Goal: Find specific page/section: Find specific page/section

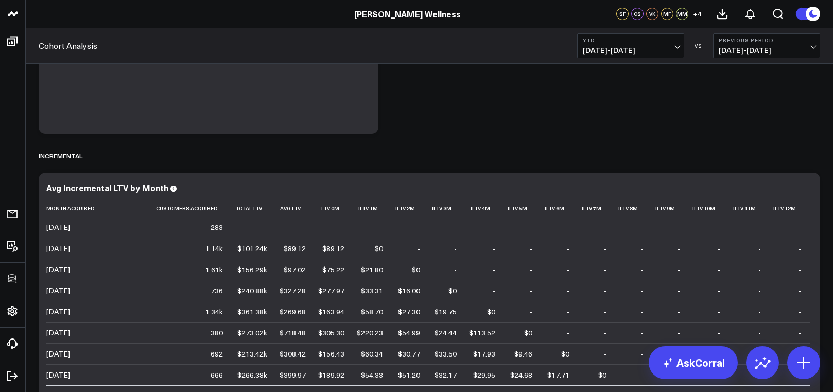
scroll to position [270, 0]
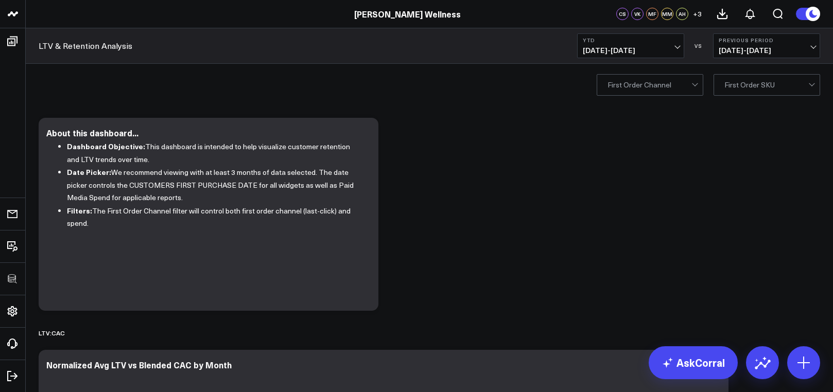
scroll to position [219, 0]
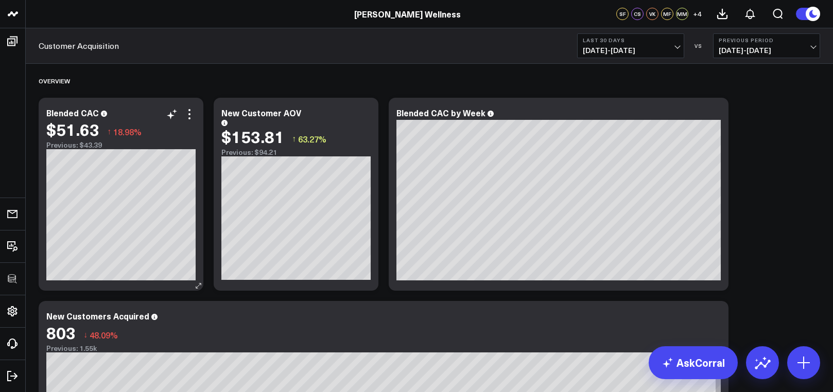
click at [105, 115] on div "Blended CAC" at bounding box center [120, 112] width 149 height 9
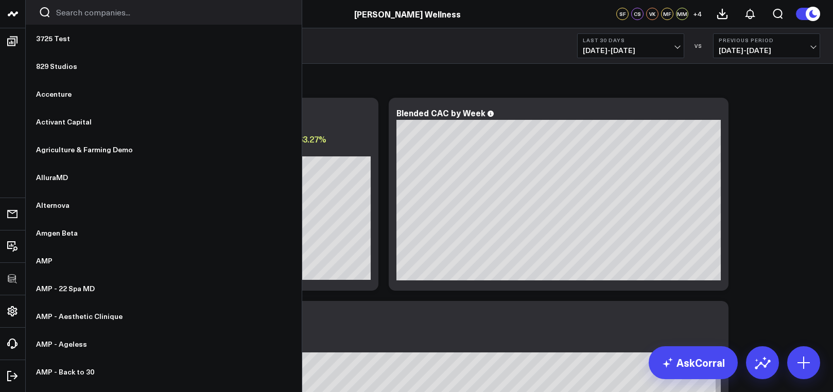
click at [78, 12] on input "Search companies input" at bounding box center [172, 12] width 233 height 11
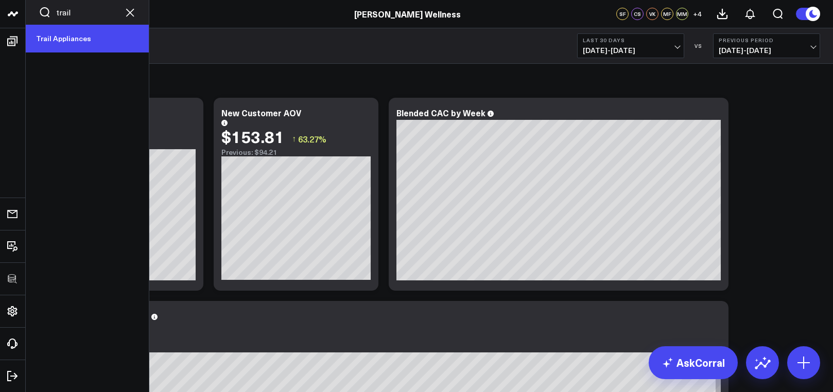
type input "trail"
click at [70, 33] on link "Trail Appliances" at bounding box center [87, 39] width 123 height 28
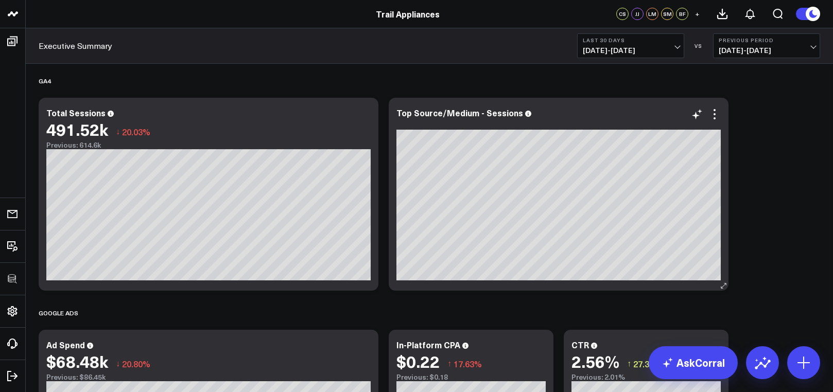
click at [526, 116] on div "Top Source/Medium - Sessions" at bounding box center [558, 112] width 324 height 9
click at [525, 116] on icon at bounding box center [528, 114] width 6 height 6
click at [717, 117] on icon at bounding box center [714, 114] width 12 height 12
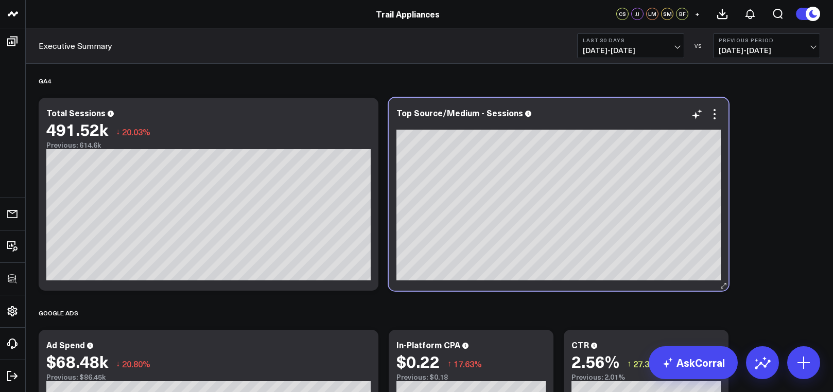
click at [590, 128] on div at bounding box center [558, 125] width 324 height 10
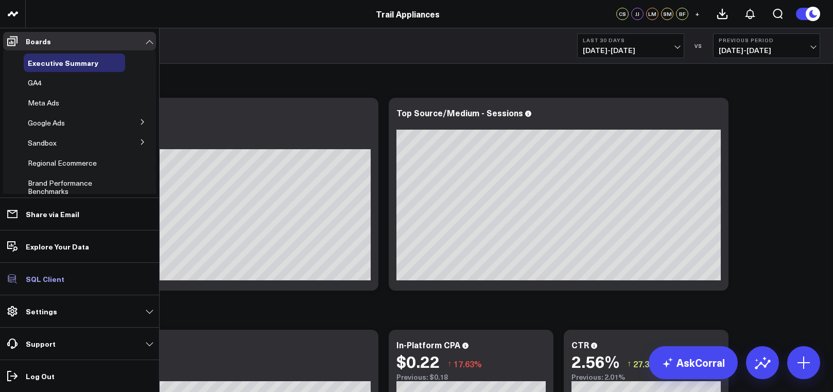
click at [54, 275] on p "SQL Client" at bounding box center [45, 279] width 39 height 8
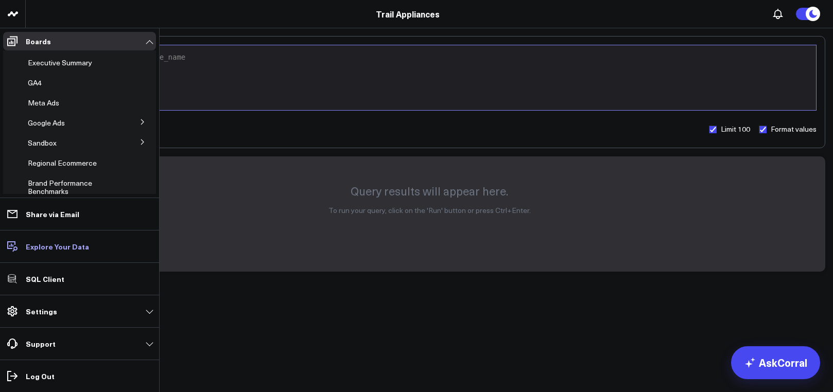
click at [51, 251] on p "Explore Your Data" at bounding box center [57, 246] width 63 height 8
